Goal: Transaction & Acquisition: Purchase product/service

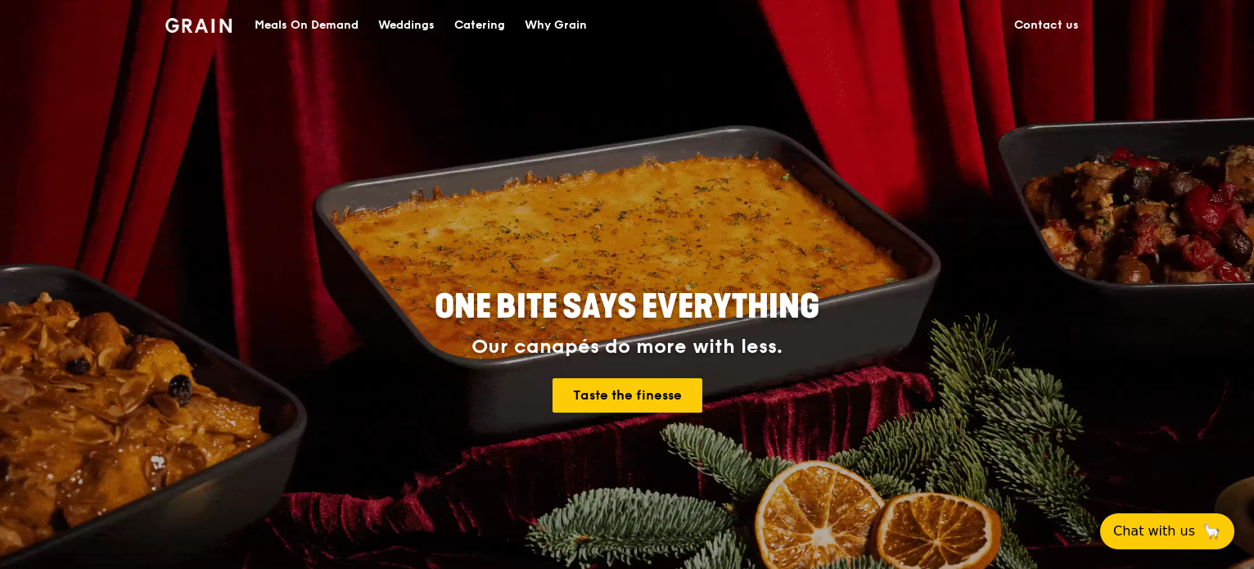
click at [317, 25] on div "Meals On Demand" at bounding box center [306, 25] width 104 height 49
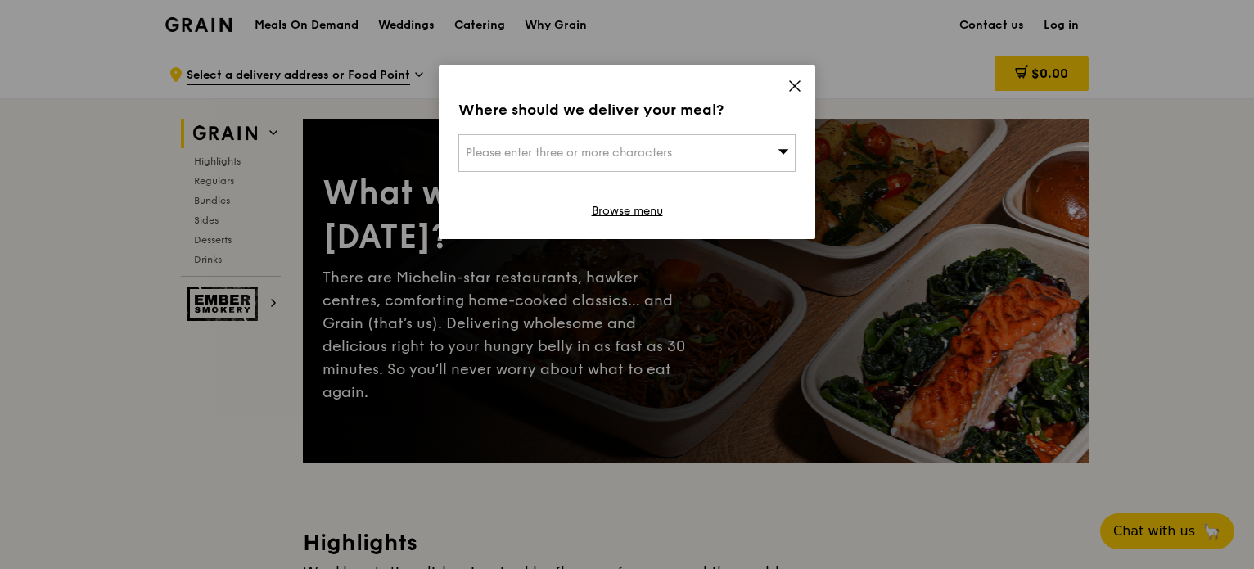
click at [749, 153] on div "Please enter three or more characters" at bounding box center [626, 153] width 337 height 38
click at [785, 91] on div "Where should we deliver your meal? Please enter three or more characters Please…" at bounding box center [627, 151] width 376 height 173
click at [801, 83] on icon at bounding box center [794, 86] width 15 height 15
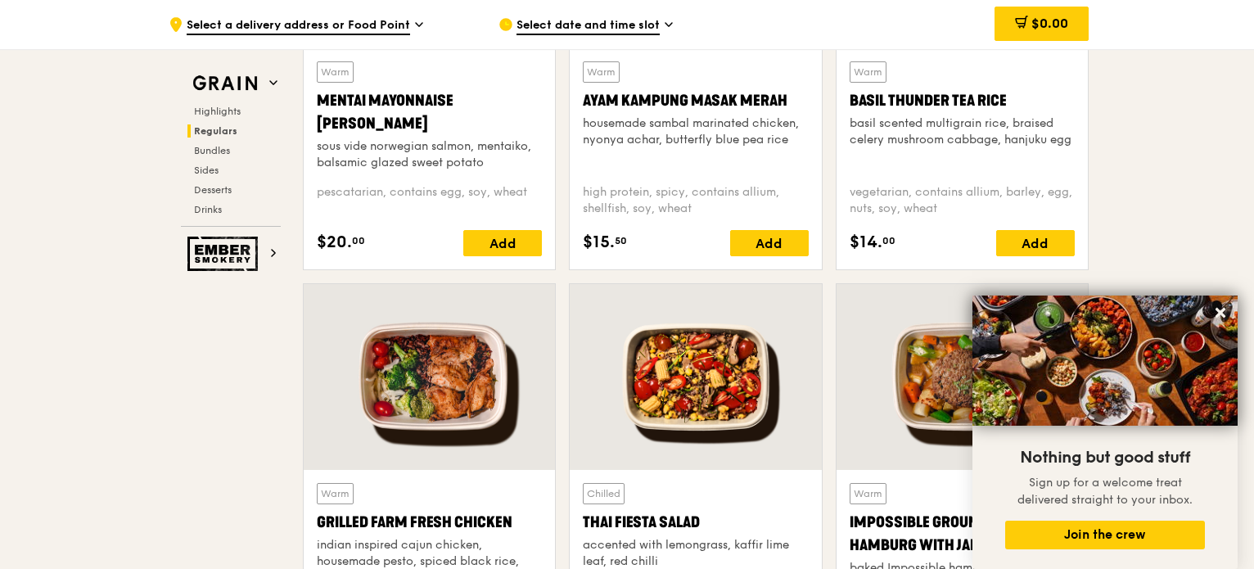
scroll to position [1636, 0]
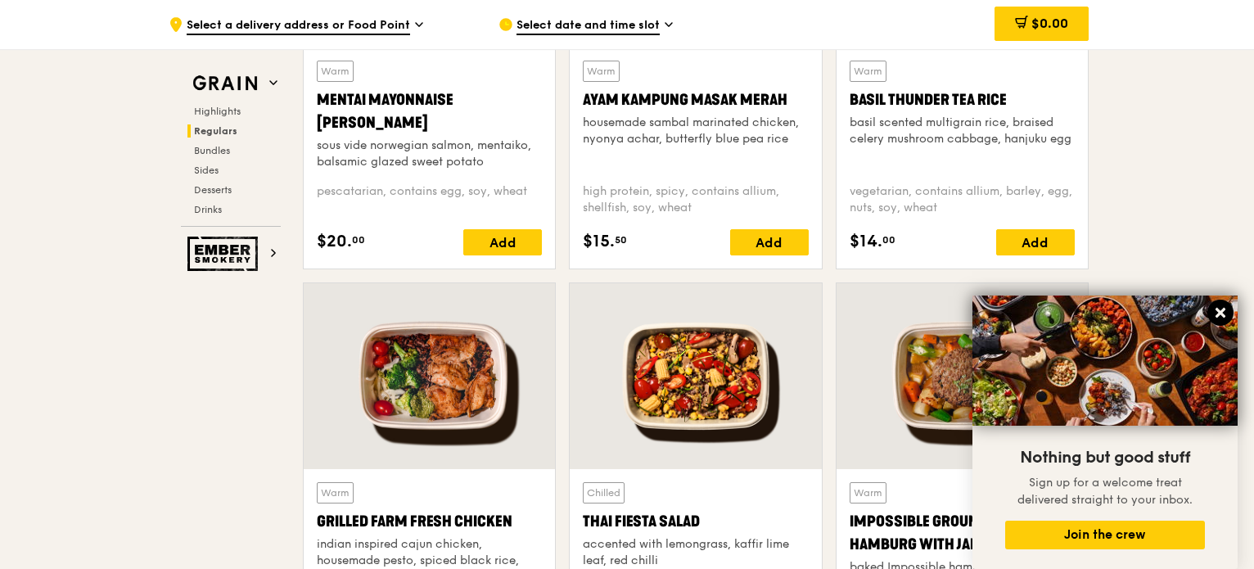
click at [1222, 309] on icon at bounding box center [1220, 313] width 10 height 10
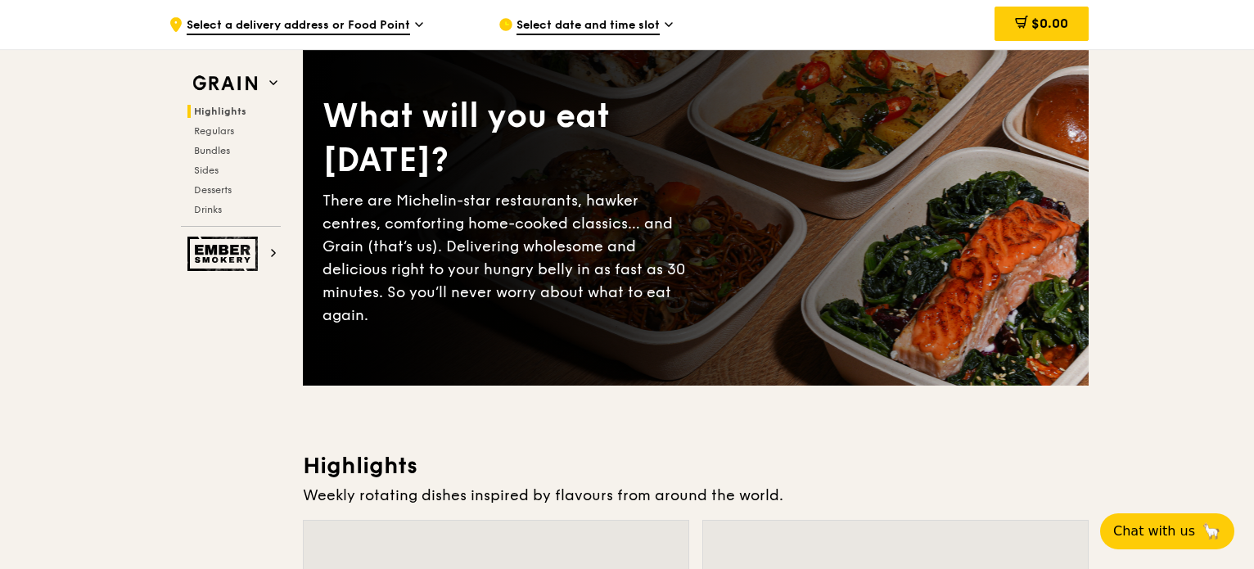
scroll to position [0, 0]
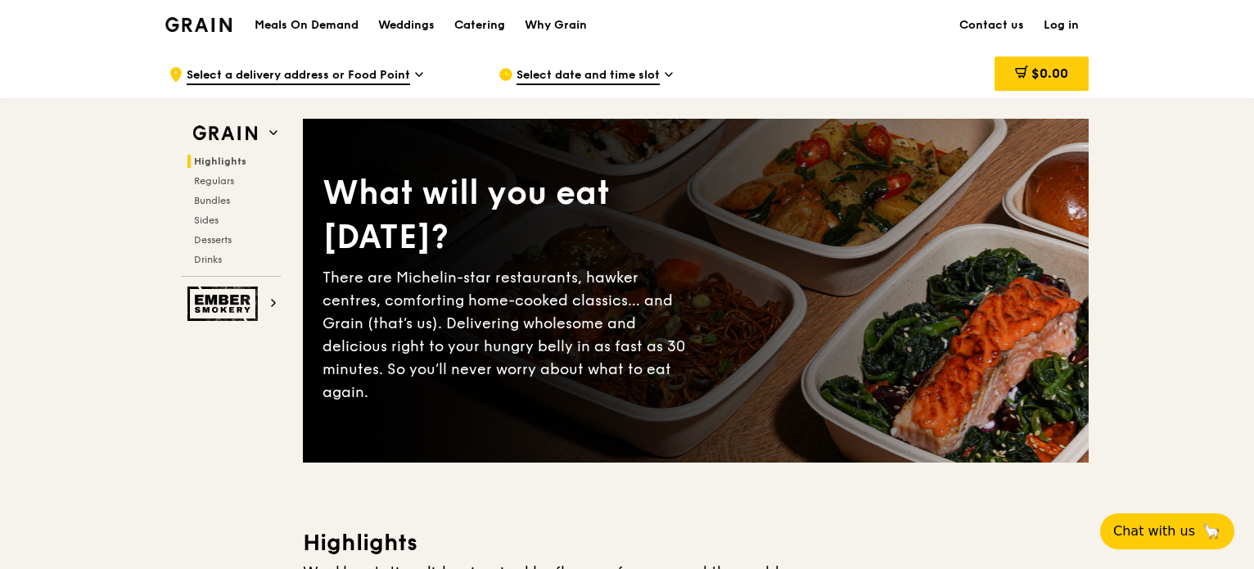
click at [318, 27] on h1 "Meals On Demand" at bounding box center [306, 25] width 104 height 16
click at [214, 179] on span "Regulars" at bounding box center [215, 180] width 43 height 11
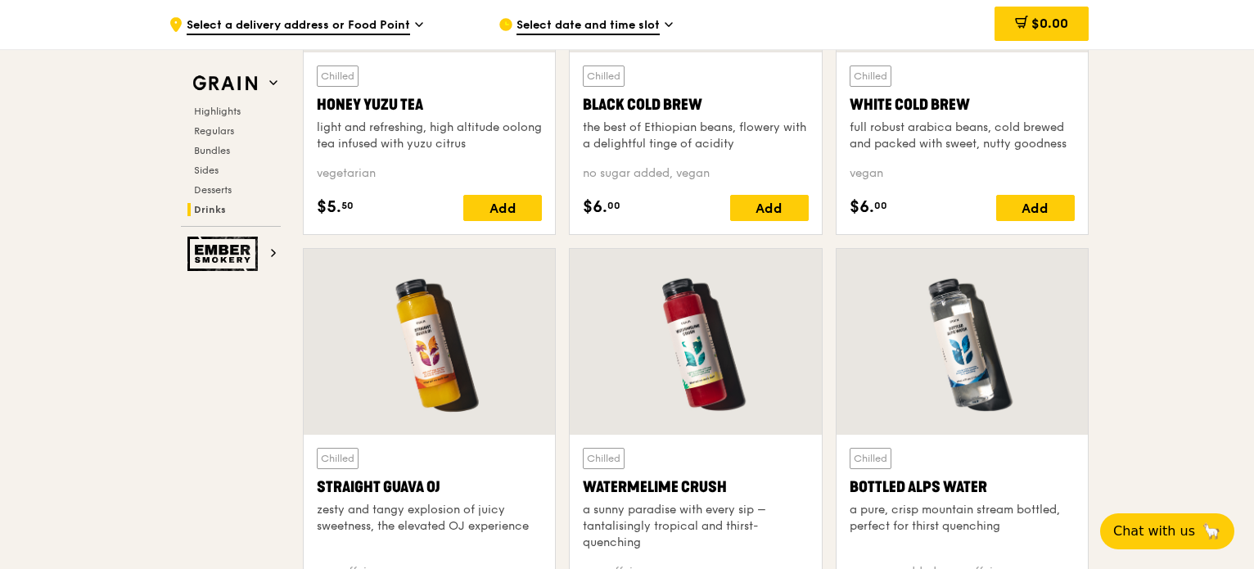
scroll to position [6787, 0]
